Goal: Task Accomplishment & Management: Manage account settings

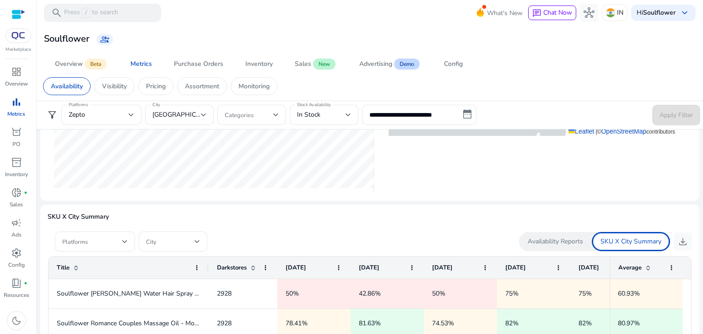
scroll to position [461, 0]
click at [530, 241] on p "Availability Reports" at bounding box center [555, 241] width 55 height 9
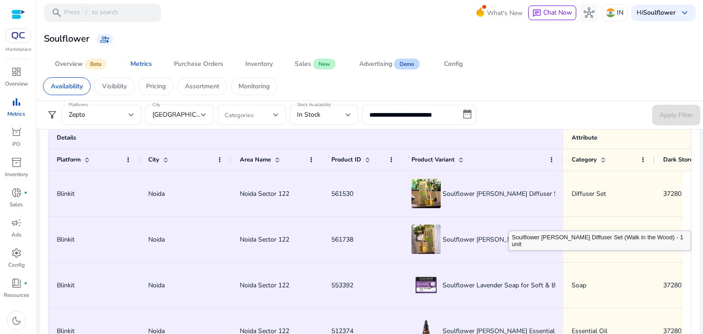
scroll to position [548, 0]
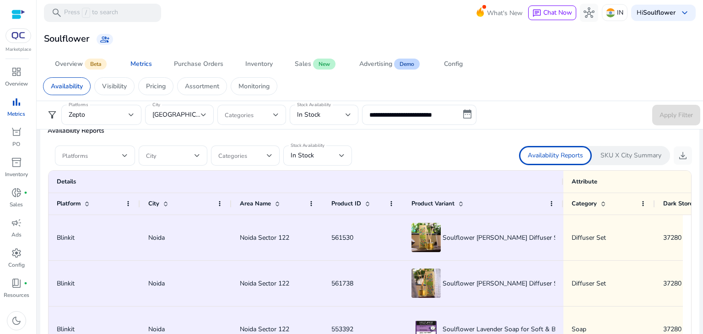
click at [614, 163] on div "SKU X City Summary" at bounding box center [631, 155] width 78 height 19
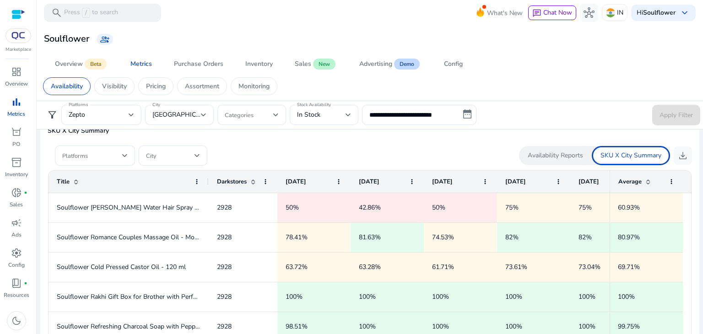
click at [557, 159] on div "Availability Reports" at bounding box center [555, 155] width 73 height 19
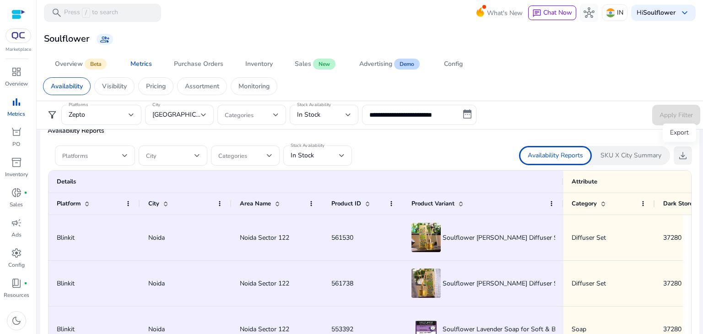
click at [681, 159] on span "download" at bounding box center [683, 155] width 11 height 11
click at [299, 153] on span "In Stock" at bounding box center [302, 155] width 23 height 9
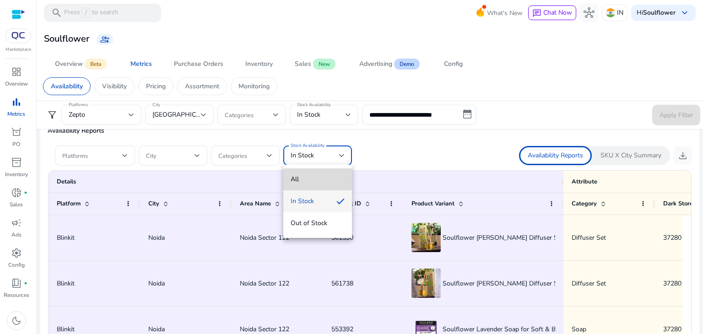
click at [300, 178] on span "All" at bounding box center [318, 179] width 54 height 10
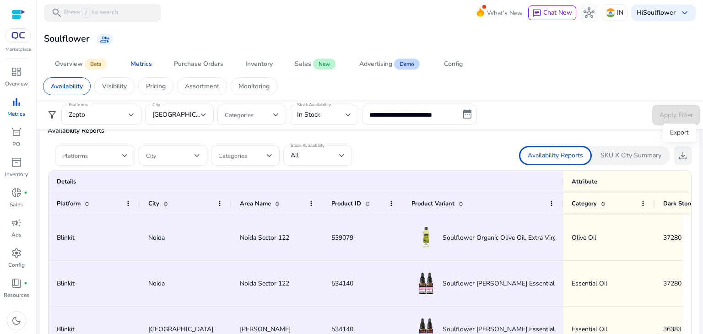
click at [682, 154] on span "download" at bounding box center [683, 155] width 11 height 11
click at [678, 154] on span "download" at bounding box center [683, 155] width 11 height 11
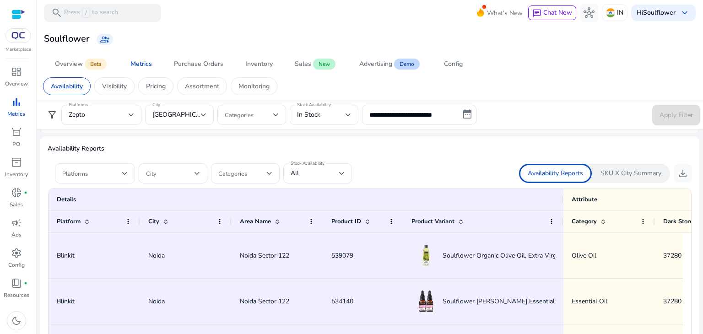
scroll to position [530, 0]
click at [156, 85] on p "Pricing" at bounding box center [156, 86] width 20 height 10
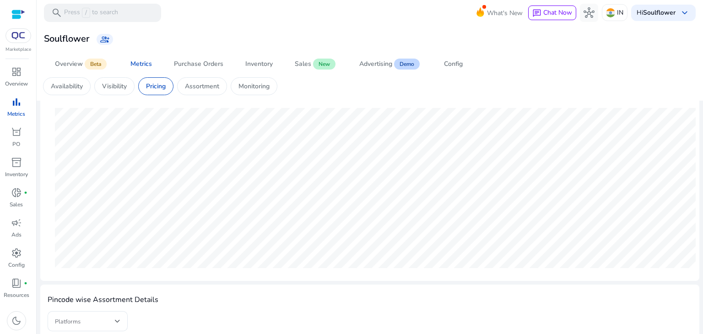
scroll to position [114, 0]
click at [95, 89] on div "Visibility" at bounding box center [114, 86] width 40 height 18
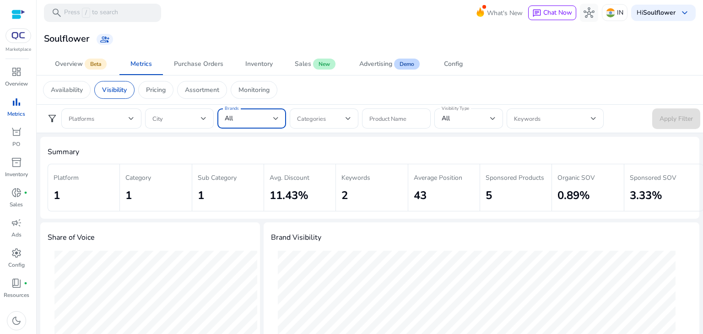
click at [276, 121] on div at bounding box center [275, 118] width 5 height 11
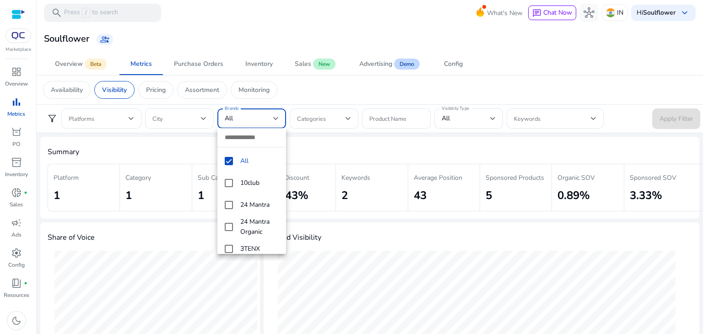
click at [247, 133] on input "dropdown search" at bounding box center [251, 137] width 69 height 19
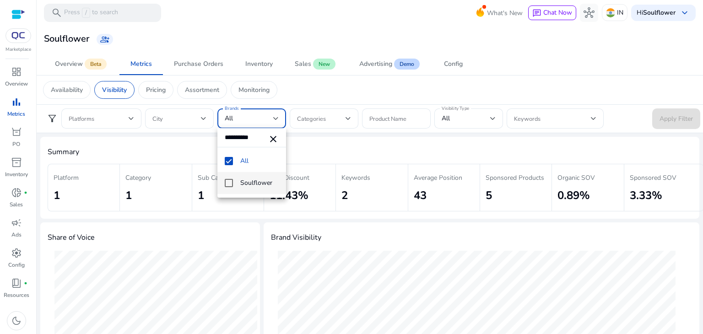
type input "**********"
click at [231, 177] on mat-option "Soulflower" at bounding box center [251, 183] width 69 height 22
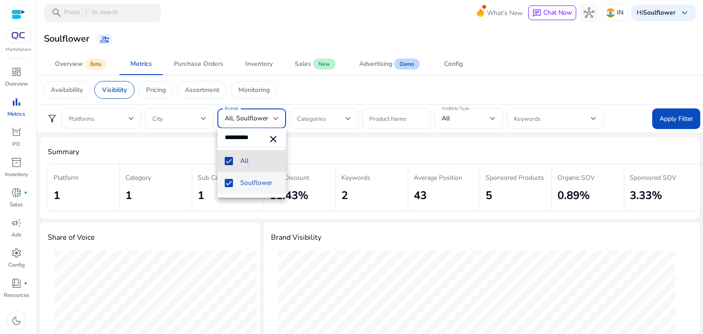
click at [229, 165] on mat-pseudo-checkbox at bounding box center [229, 161] width 8 height 8
click at [686, 116] on div at bounding box center [351, 167] width 703 height 334
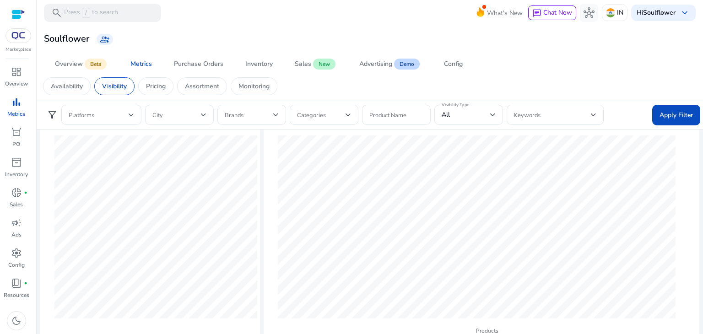
scroll to position [121, 0]
click at [266, 122] on div at bounding box center [252, 115] width 54 height 20
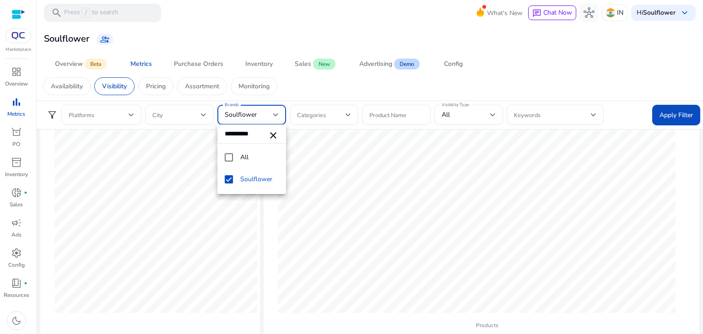
type input "**********"
click at [647, 114] on div at bounding box center [351, 167] width 703 height 334
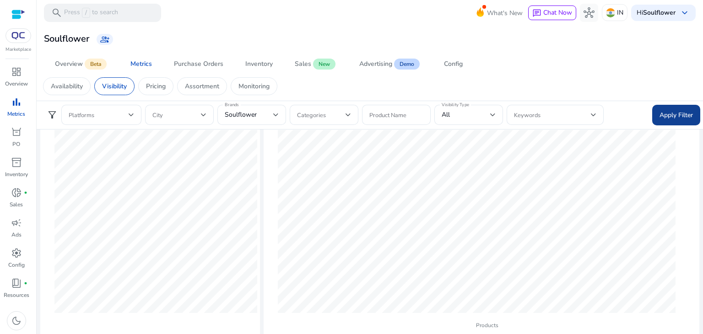
click at [665, 110] on span "Apply Filter" at bounding box center [676, 115] width 33 height 10
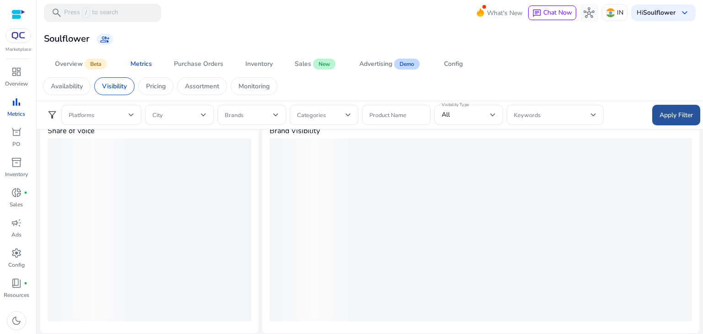
click at [665, 110] on span "Apply Filter" at bounding box center [676, 115] width 33 height 10
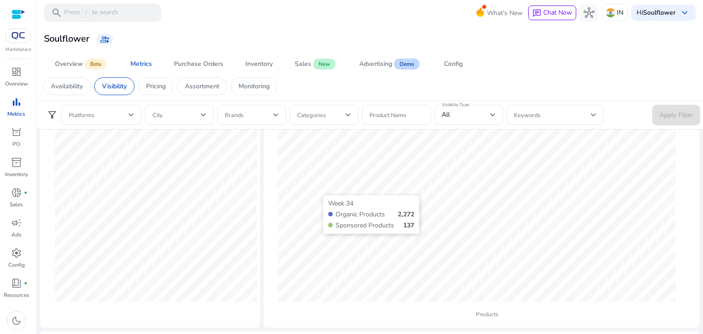
scroll to position [132, 0]
click at [190, 66] on div "Purchase Orders" at bounding box center [198, 64] width 49 height 6
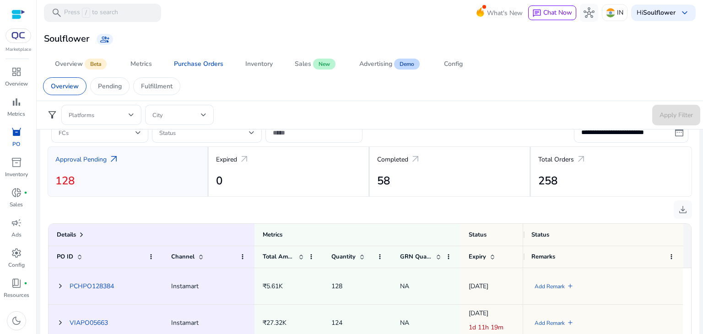
scroll to position [381, 0]
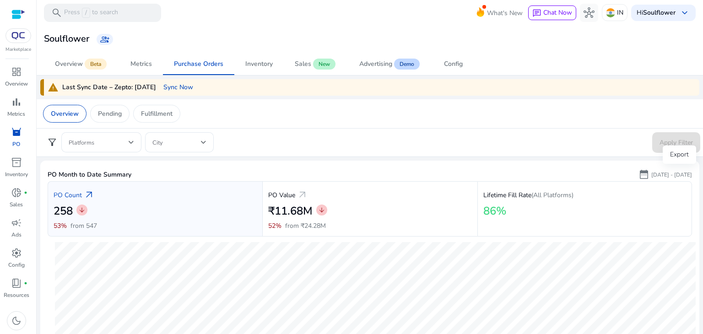
select select "*"
select select "****"
select select "*"
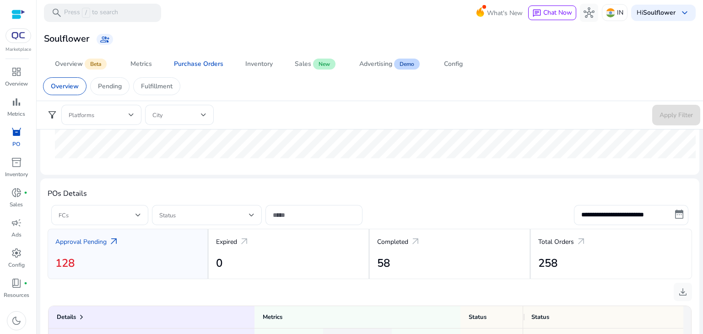
scroll to position [266, 0]
click at [611, 213] on input "**********" at bounding box center [631, 216] width 114 height 20
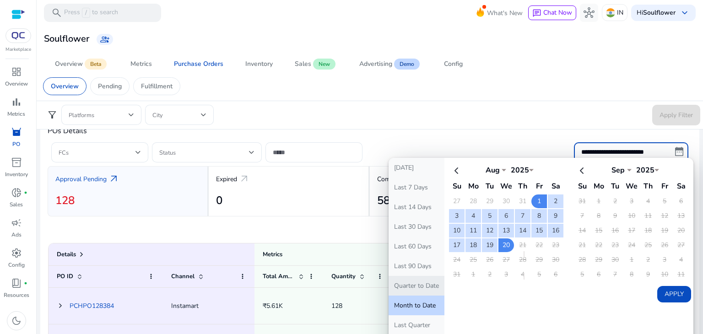
scroll to position [331, 0]
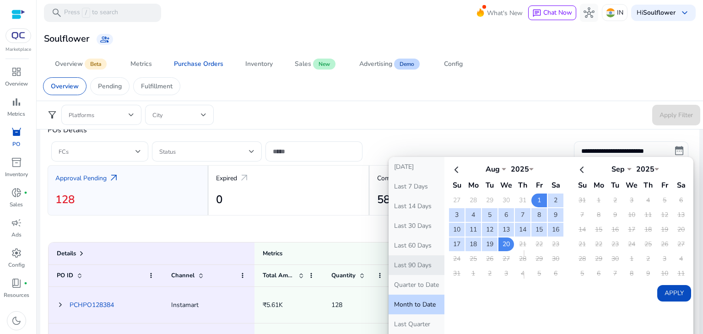
click at [407, 268] on button "Last 90 Days" at bounding box center [417, 265] width 56 height 20
type input "**********"
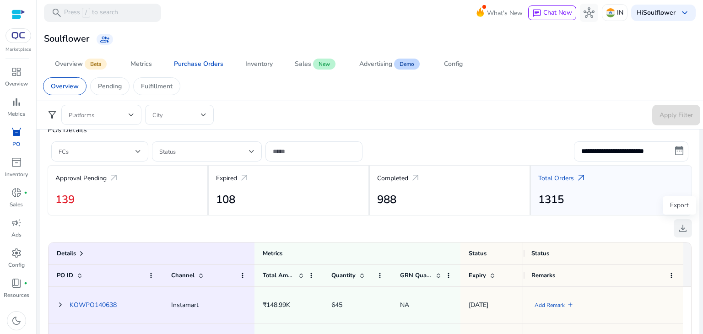
click at [678, 226] on span "download" at bounding box center [683, 228] width 11 height 11
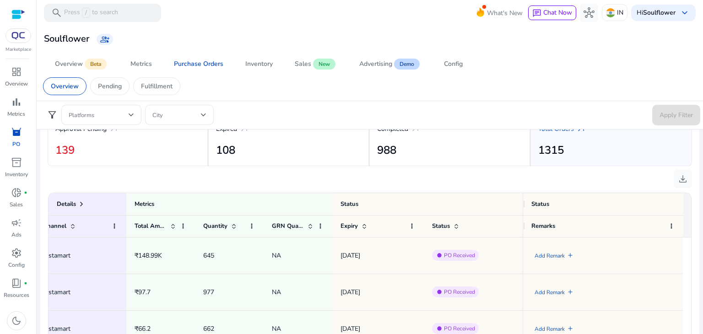
scroll to position [0, 125]
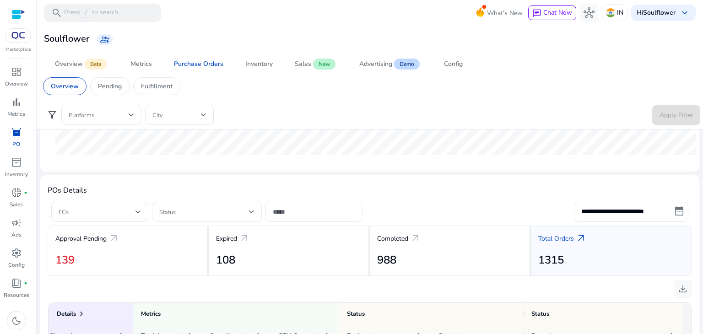
click at [229, 205] on div at bounding box center [206, 212] width 95 height 20
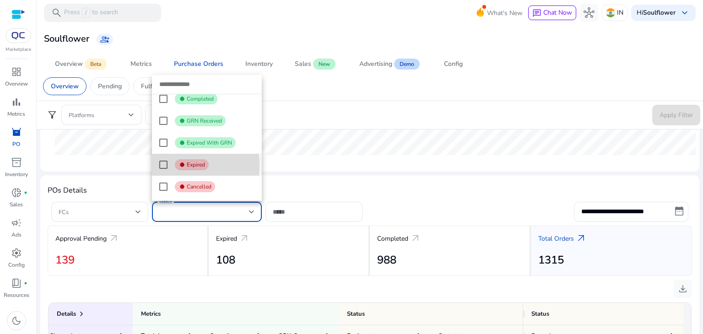
click at [164, 165] on mat-pseudo-checkbox at bounding box center [163, 165] width 8 height 8
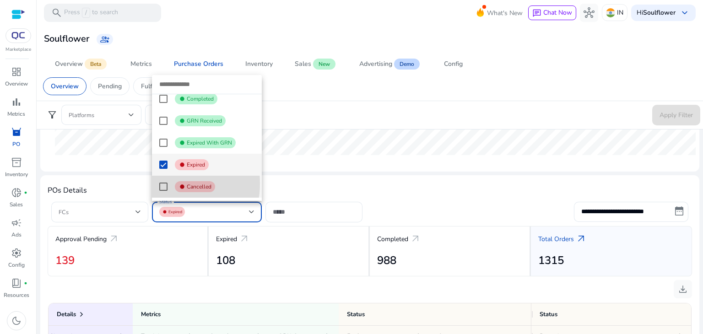
click at [162, 183] on mat-pseudo-checkbox at bounding box center [163, 187] width 8 height 8
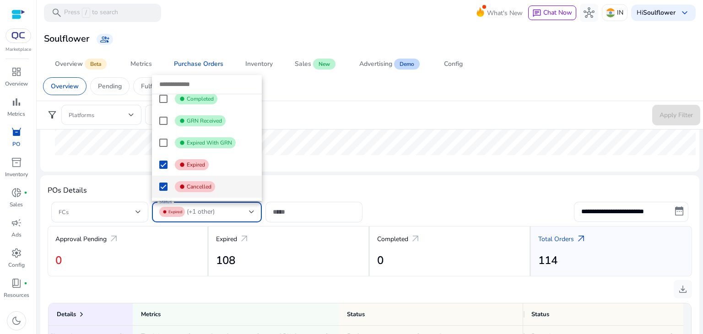
click at [350, 194] on div at bounding box center [351, 167] width 703 height 334
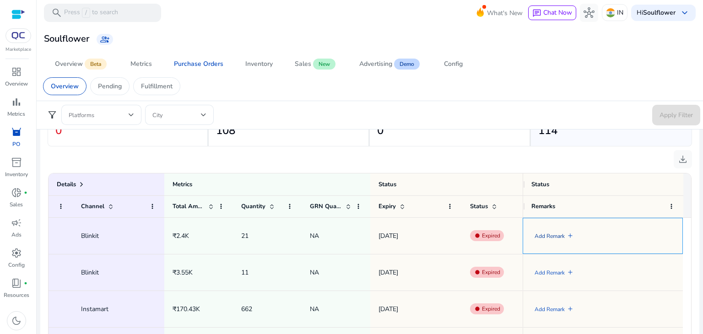
click at [557, 237] on link "Add Remark" at bounding box center [550, 236] width 30 height 19
click at [557, 237] on textarea at bounding box center [592, 235] width 123 height 29
click at [548, 225] on textarea at bounding box center [592, 235] width 123 height 29
click at [550, 230] on textarea at bounding box center [592, 235] width 123 height 29
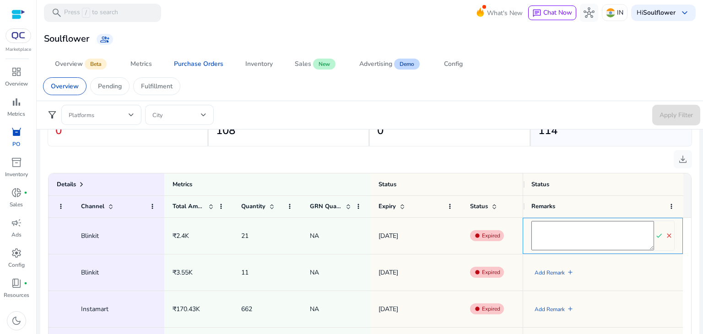
click at [555, 238] on textarea at bounding box center [592, 235] width 123 height 29
type textarea "*"
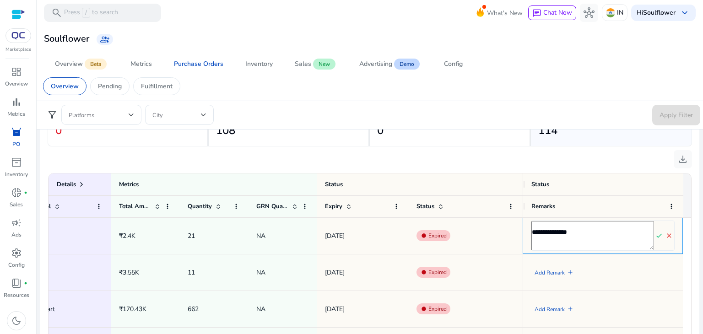
click at [585, 247] on textarea "**********" at bounding box center [592, 235] width 123 height 29
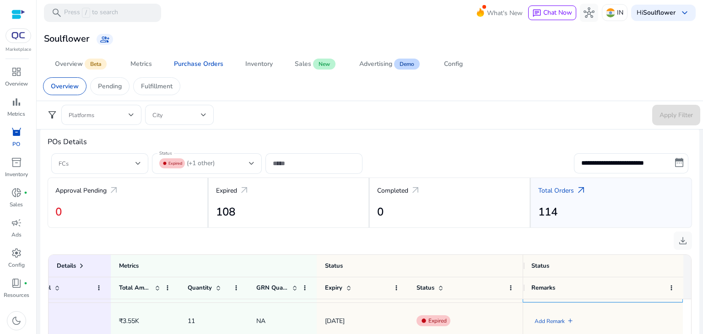
scroll to position [317, 0]
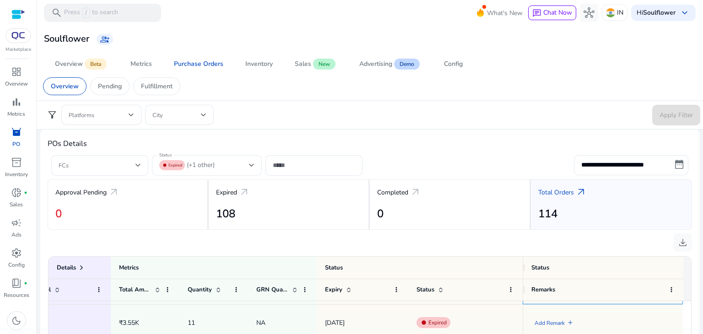
type textarea "**********"
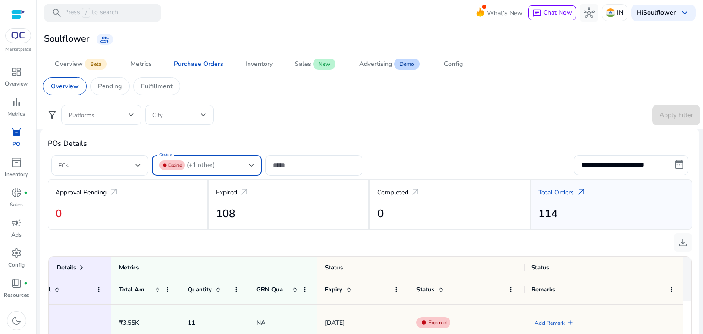
click at [242, 163] on div "fiber_manual_record Expired (+1 other)" at bounding box center [204, 165] width 90 height 10
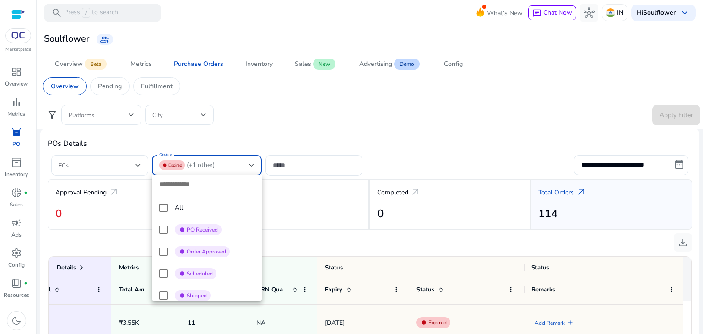
scroll to position [137, 0]
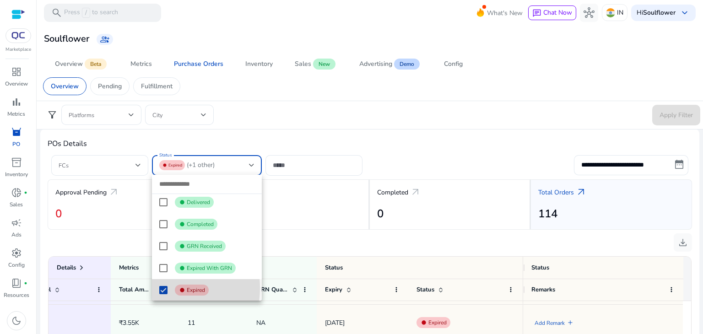
click at [165, 288] on mat-pseudo-checkbox at bounding box center [163, 290] width 8 height 8
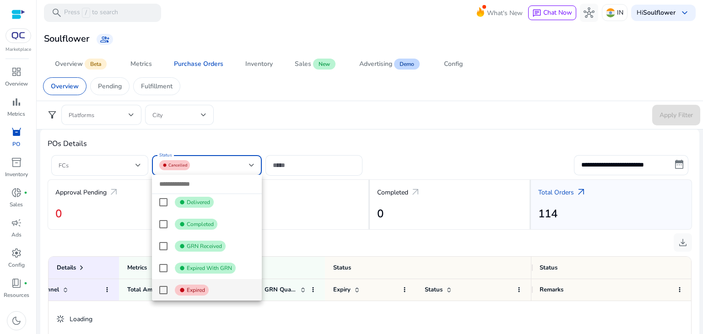
scroll to position [163, 0]
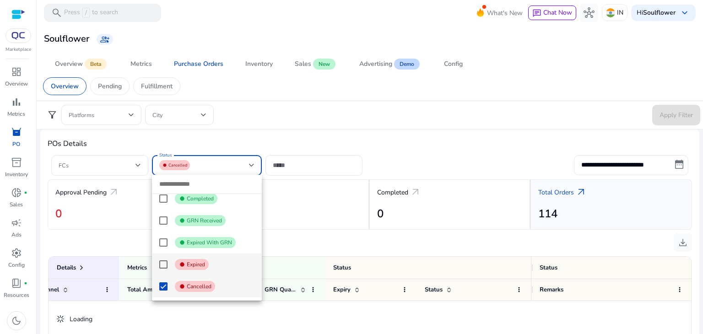
click at [165, 287] on mat-pseudo-checkbox at bounding box center [163, 286] width 8 height 8
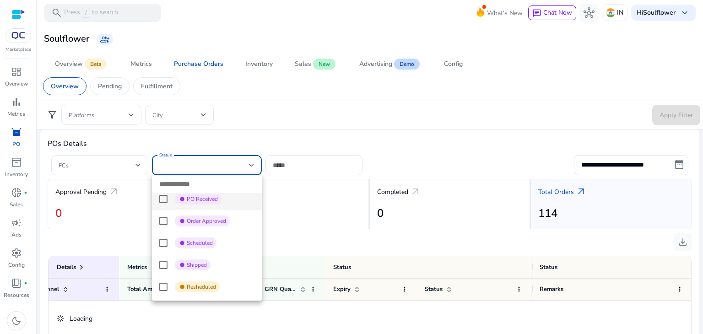
scroll to position [0, 0]
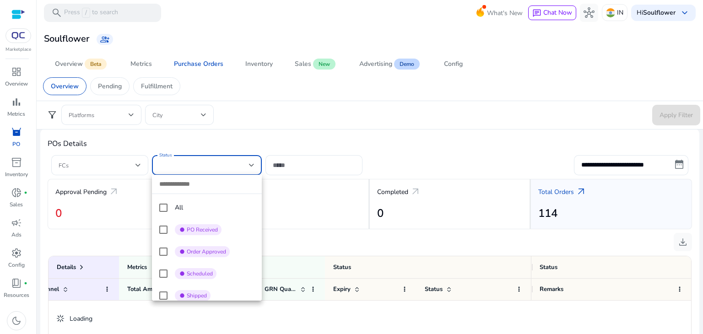
click at [195, 138] on div at bounding box center [351, 167] width 703 height 334
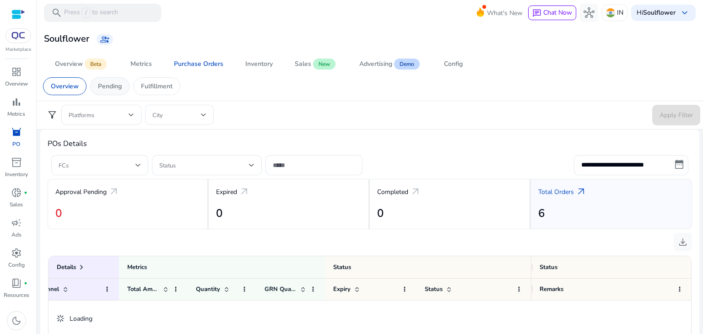
click at [103, 89] on p "Pending" at bounding box center [110, 86] width 24 height 10
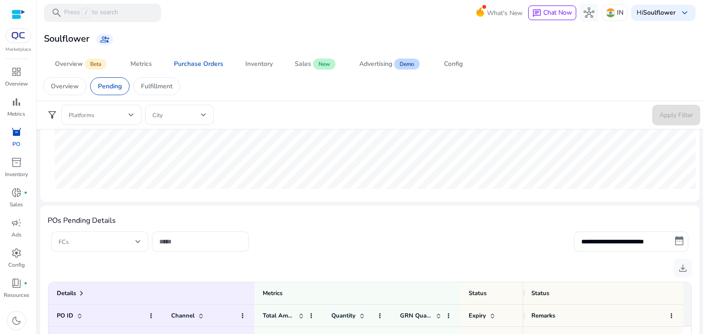
scroll to position [480, 0]
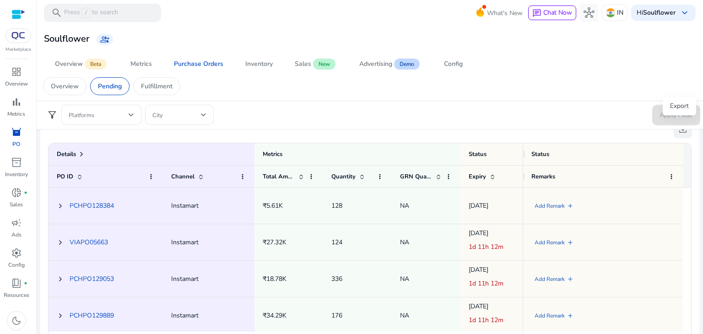
click at [681, 133] on span "download" at bounding box center [683, 129] width 11 height 11
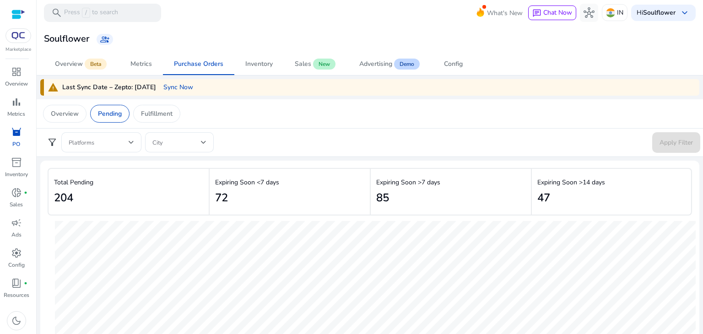
scroll to position [73, 0]
click at [167, 89] on span "Sync Now" at bounding box center [178, 87] width 30 height 10
click at [194, 65] on div "Purchase Orders" at bounding box center [198, 64] width 49 height 6
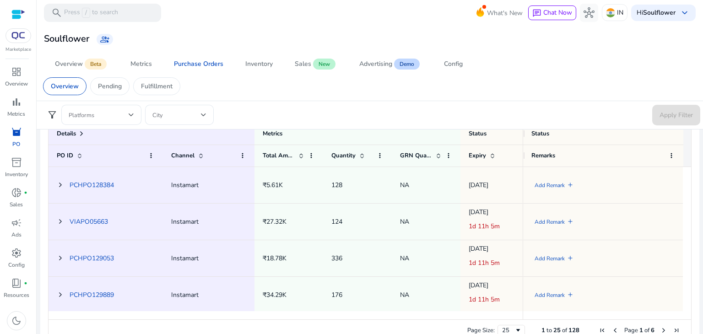
scroll to position [463, 0]
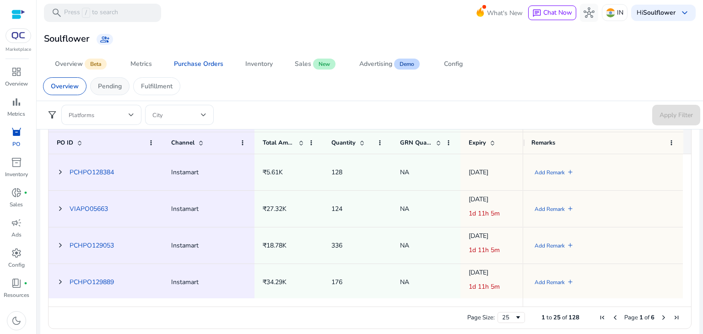
click at [117, 88] on p "Pending" at bounding box center [110, 86] width 24 height 10
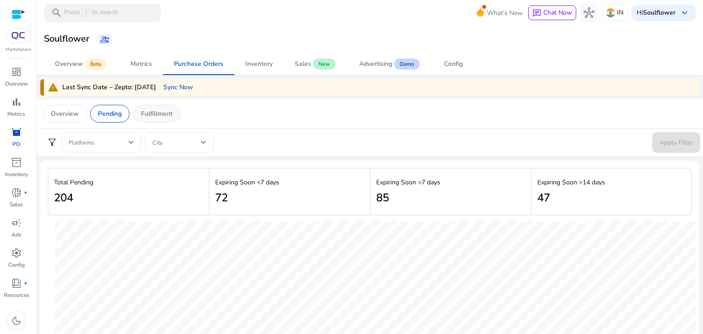
click at [164, 109] on p "Fulfillment" at bounding box center [157, 114] width 32 height 10
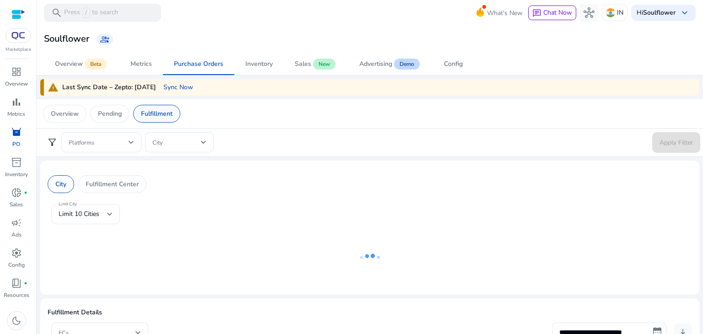
click at [164, 109] on p "Fulfillment" at bounding box center [157, 114] width 32 height 10
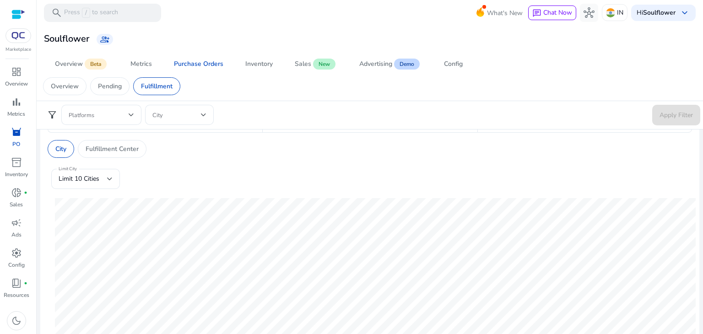
scroll to position [87, 0]
click at [101, 178] on div "Limit 10 Cities" at bounding box center [83, 179] width 49 height 10
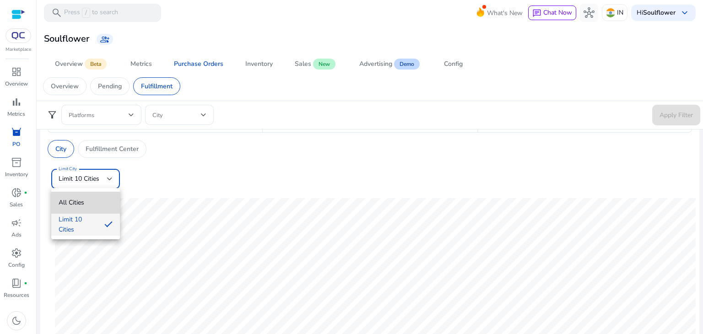
click at [97, 195] on mat-option "All Cities" at bounding box center [85, 203] width 69 height 22
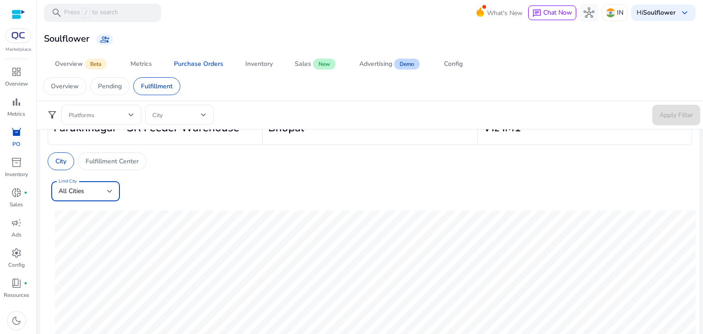
scroll to position [75, 0]
click at [110, 165] on p "Fulfillment Center" at bounding box center [112, 162] width 53 height 10
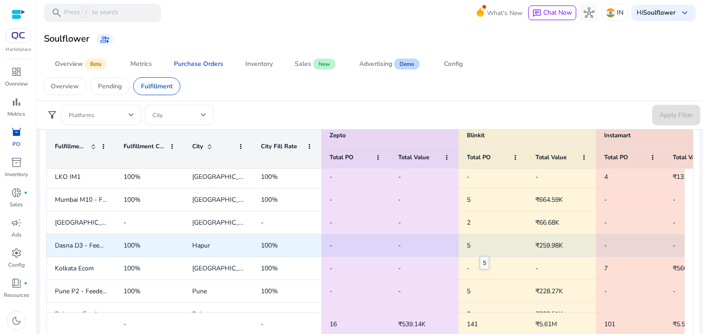
scroll to position [0, 0]
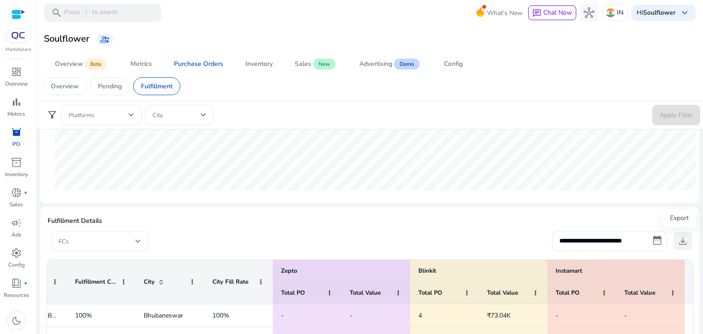
click at [683, 240] on span "download" at bounding box center [683, 241] width 11 height 11
click at [640, 245] on input "**********" at bounding box center [609, 241] width 114 height 20
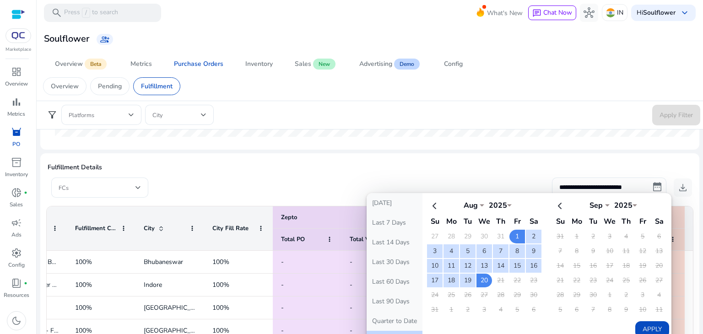
click at [643, 327] on button "Apply" at bounding box center [652, 329] width 34 height 16
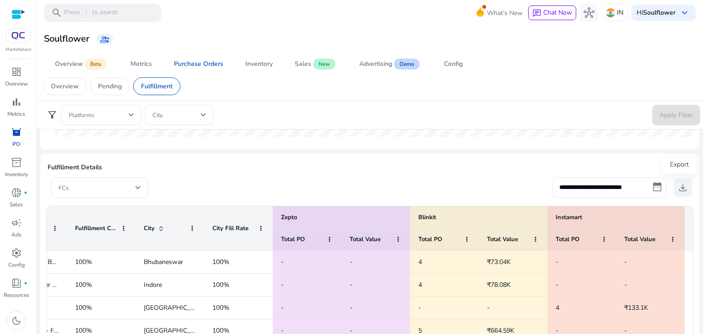
click at [679, 190] on span "download" at bounding box center [683, 187] width 11 height 11
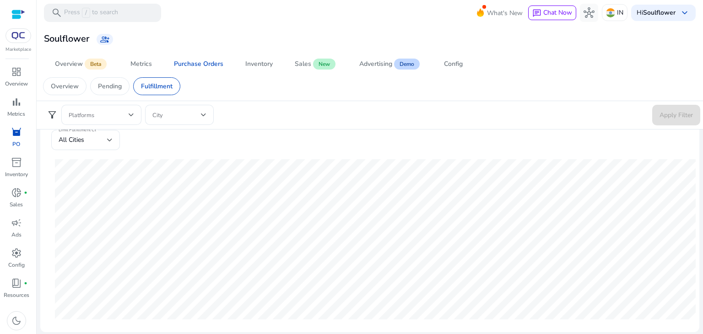
scroll to position [114, 0]
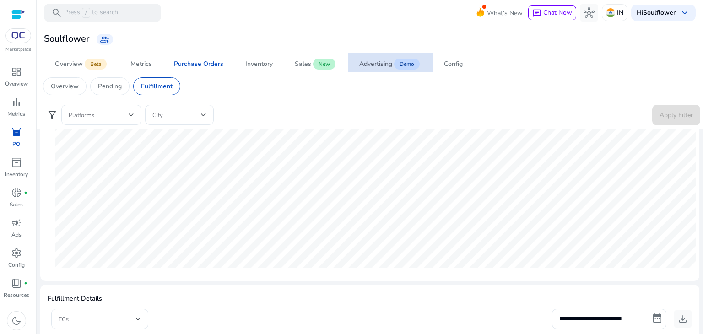
click at [385, 61] on div "Advertising" at bounding box center [375, 64] width 33 height 6
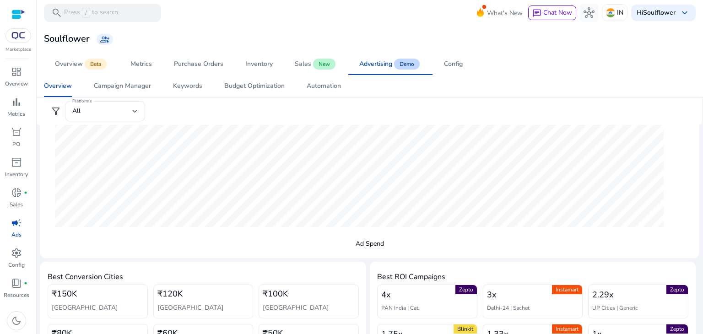
scroll to position [159, 0]
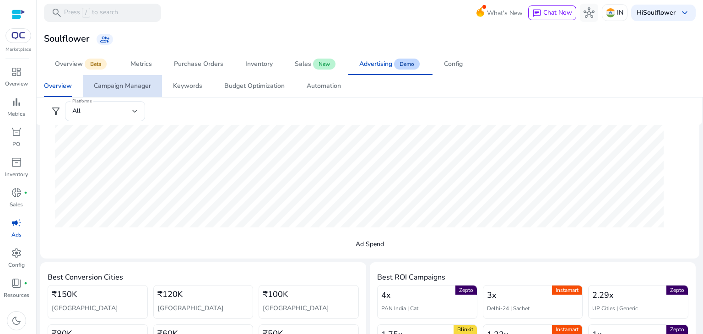
click at [130, 83] on div "Campaign Manager" at bounding box center [122, 86] width 57 height 6
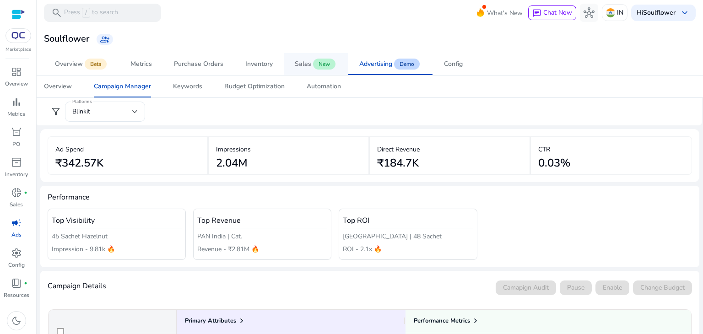
click at [293, 65] on link "Sales New" at bounding box center [316, 64] width 65 height 22
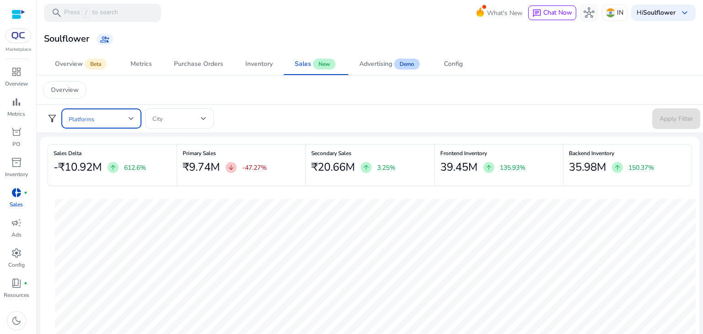
click at [95, 121] on span at bounding box center [99, 119] width 60 height 10
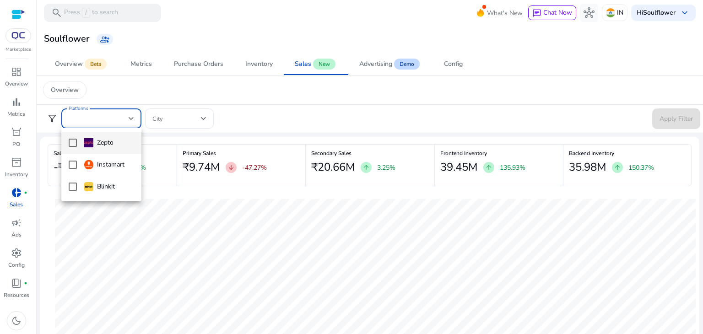
click at [165, 99] on div at bounding box center [351, 167] width 703 height 334
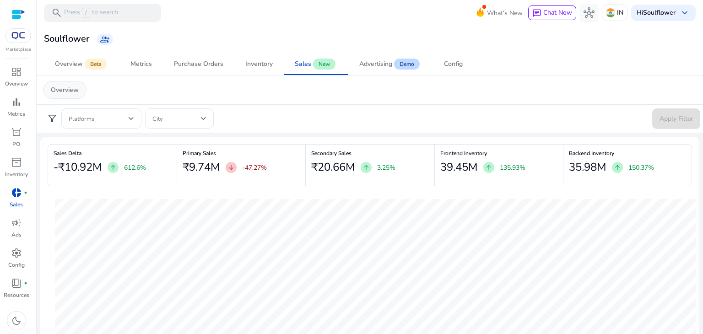
click at [72, 94] on div "Overview" at bounding box center [64, 90] width 43 height 18
click at [95, 119] on span at bounding box center [99, 119] width 60 height 10
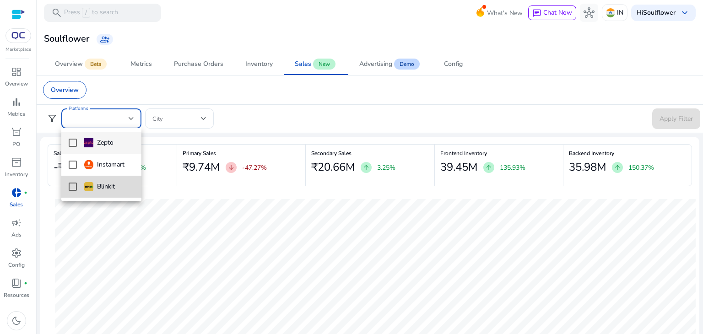
click at [101, 181] on mat-option "Blinkit" at bounding box center [101, 187] width 80 height 22
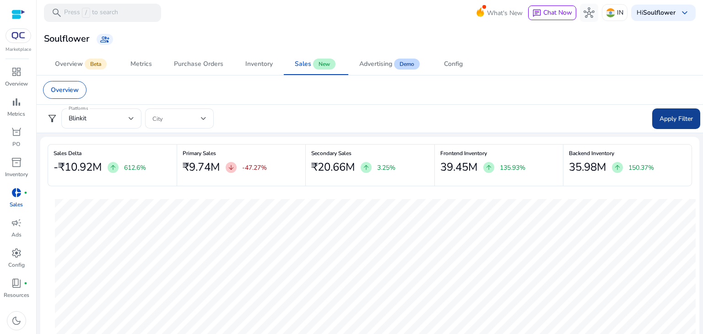
click at [677, 120] on span "Apply Filter" at bounding box center [676, 119] width 33 height 10
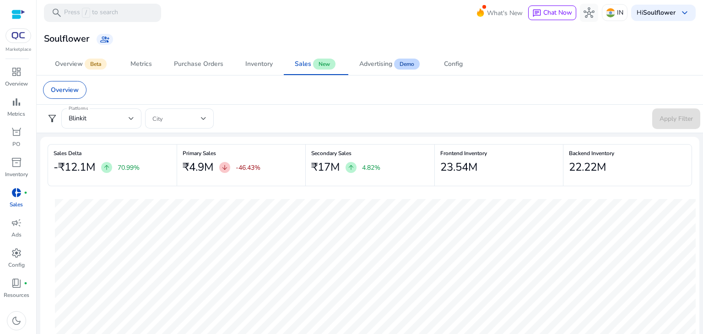
click at [217, 167] on div "₹4.9M arrow_downward -46.43%" at bounding box center [242, 167] width 118 height 18
click at [105, 121] on div "Blinkit" at bounding box center [99, 119] width 60 height 10
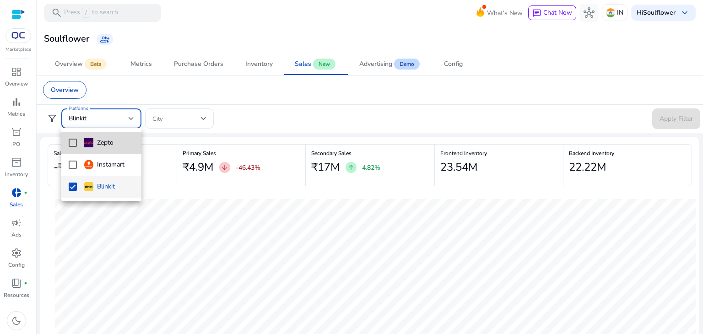
click at [104, 144] on div "Zepto" at bounding box center [98, 143] width 29 height 10
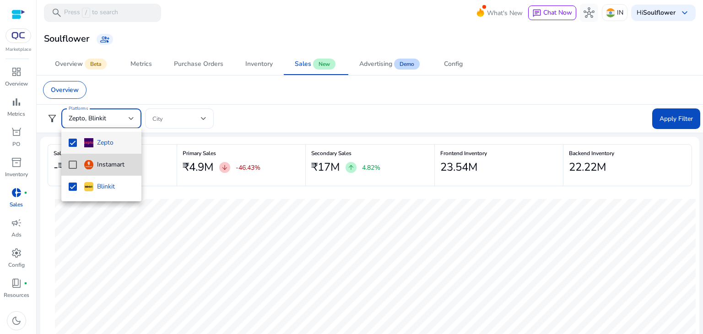
click at [101, 162] on div "Instamart" at bounding box center [104, 165] width 40 height 10
click at [659, 115] on div at bounding box center [351, 167] width 703 height 334
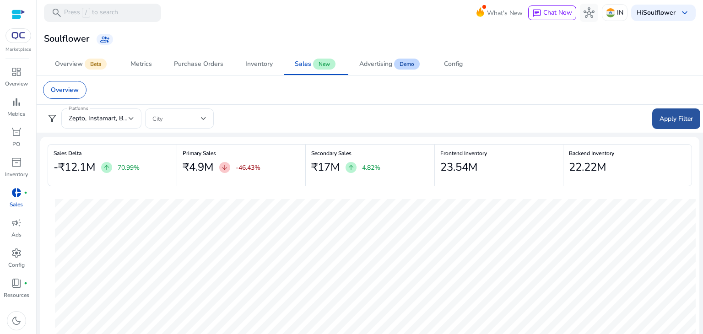
click at [670, 121] on span "Apply Filter" at bounding box center [676, 119] width 33 height 10
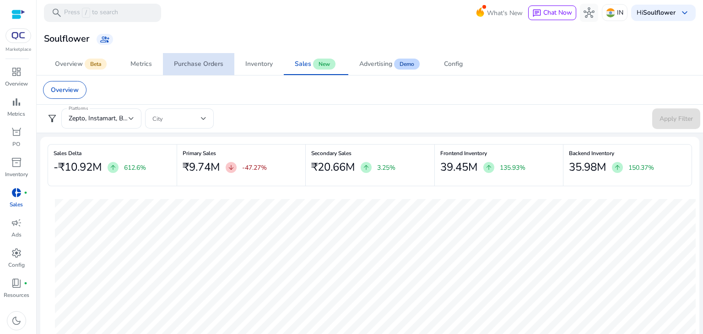
click at [211, 65] on div "Purchase Orders" at bounding box center [198, 64] width 49 height 6
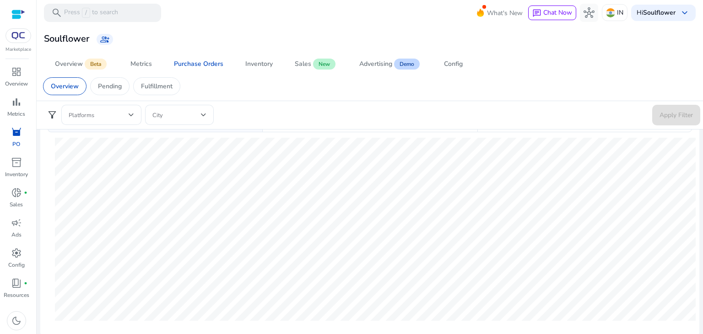
scroll to position [90, 0]
click at [207, 69] on span "Purchase Orders" at bounding box center [198, 64] width 49 height 22
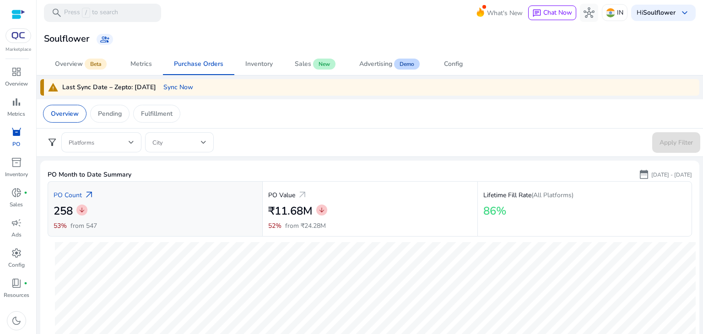
scroll to position [0, 0]
click at [20, 197] on span "donut_small" at bounding box center [16, 192] width 11 height 11
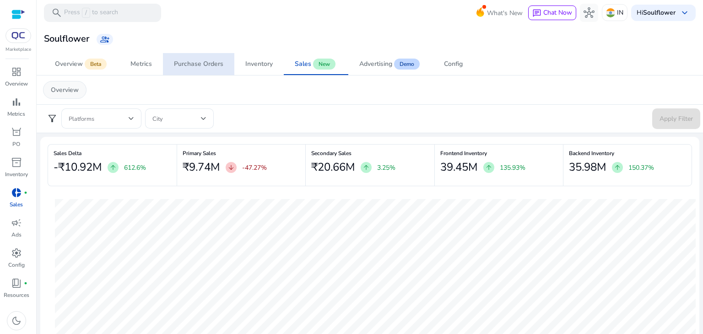
click at [77, 92] on p "Overview" at bounding box center [65, 90] width 28 height 10
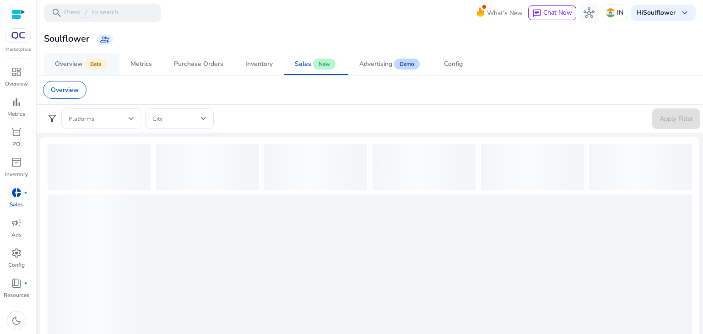
click at [80, 65] on div "Overview" at bounding box center [69, 64] width 28 height 6
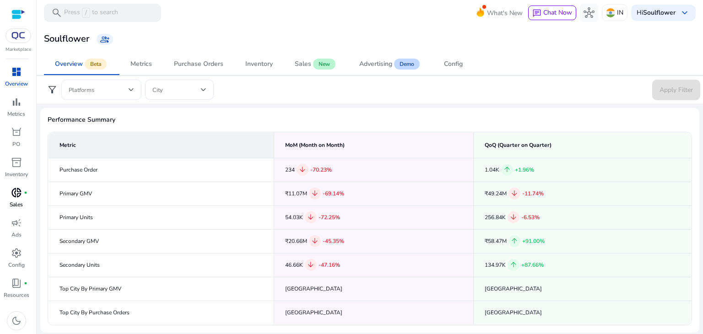
click at [98, 99] on div at bounding box center [101, 90] width 65 height 20
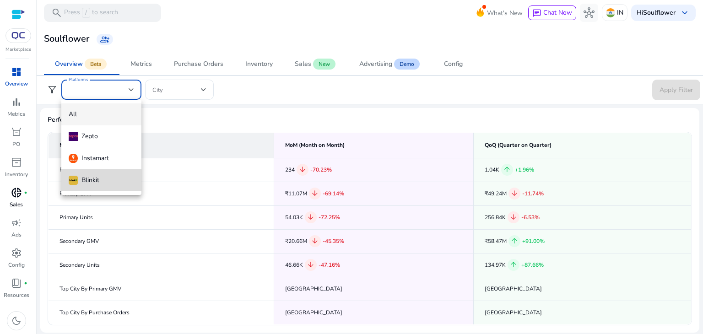
click at [106, 185] on mat-option "Blinkit" at bounding box center [101, 180] width 80 height 22
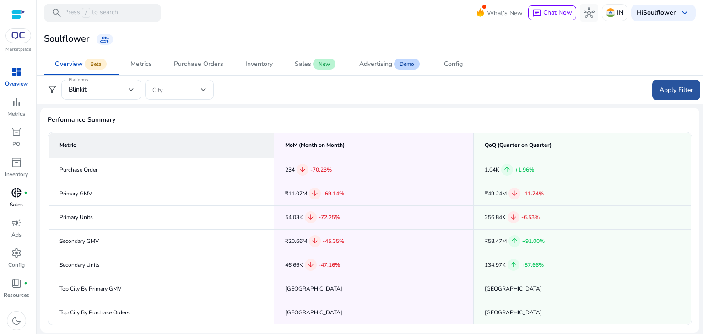
click at [675, 90] on span "Apply Filter" at bounding box center [676, 90] width 33 height 10
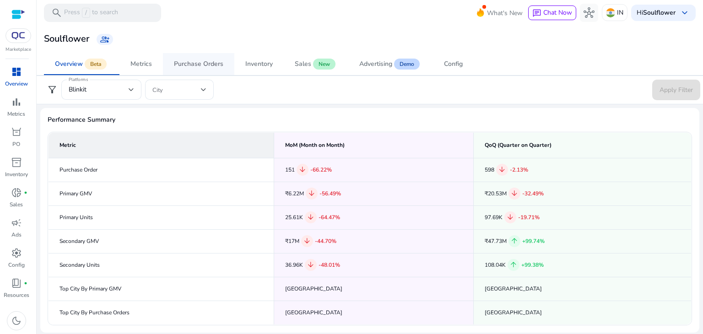
click at [178, 70] on span "Purchase Orders" at bounding box center [198, 64] width 49 height 22
